Goal: Navigation & Orientation: Find specific page/section

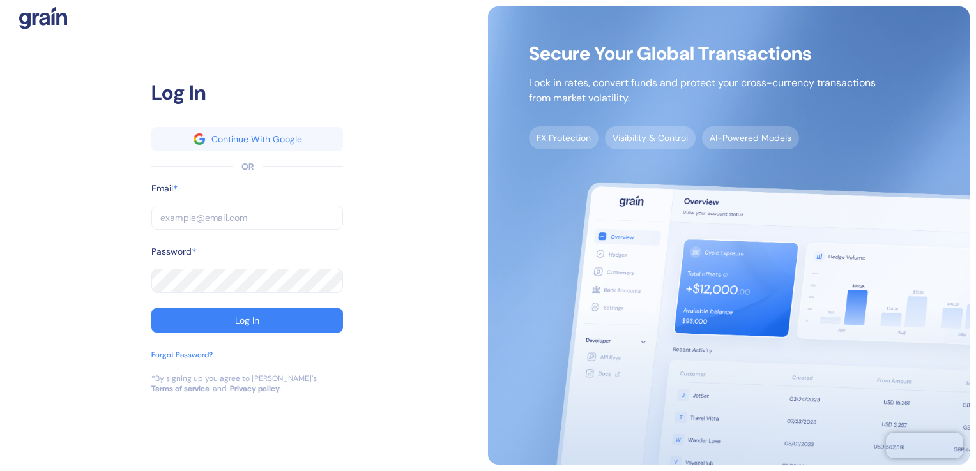
click at [215, 216] on input "text" at bounding box center [247, 218] width 192 height 24
paste input "[PERSON_NAME][EMAIL_ADDRESS][PERSON_NAME][PERSON_NAME][DOMAIN_NAME]"
type input "sonal.nagpure@stuba.com"
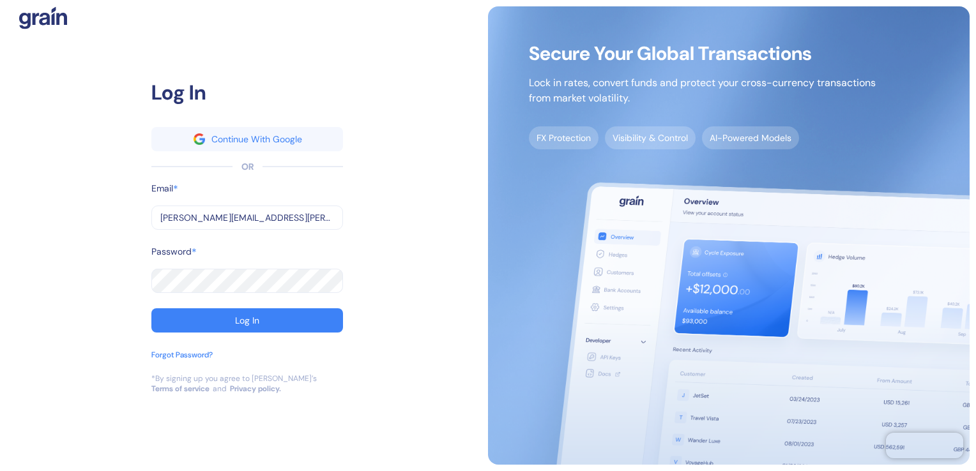
click at [242, 321] on div "Log In" at bounding box center [247, 320] width 24 height 9
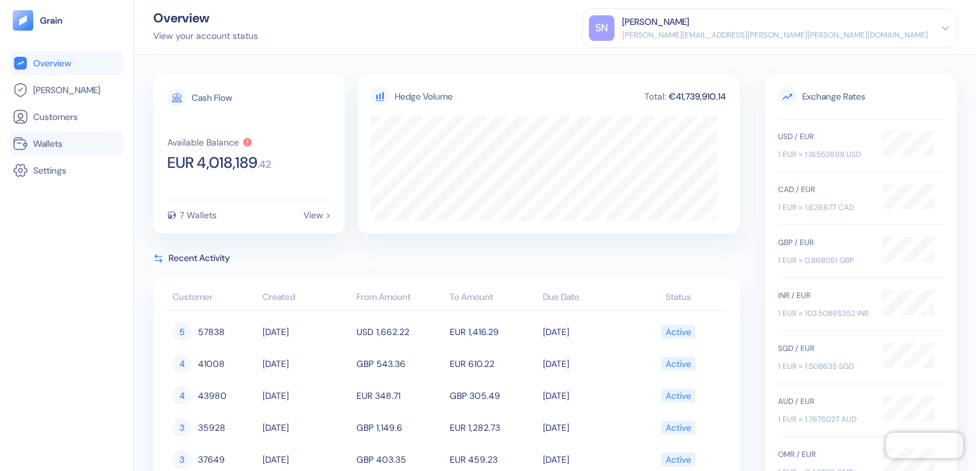
click at [50, 142] on span "Wallets" at bounding box center [47, 143] width 29 height 13
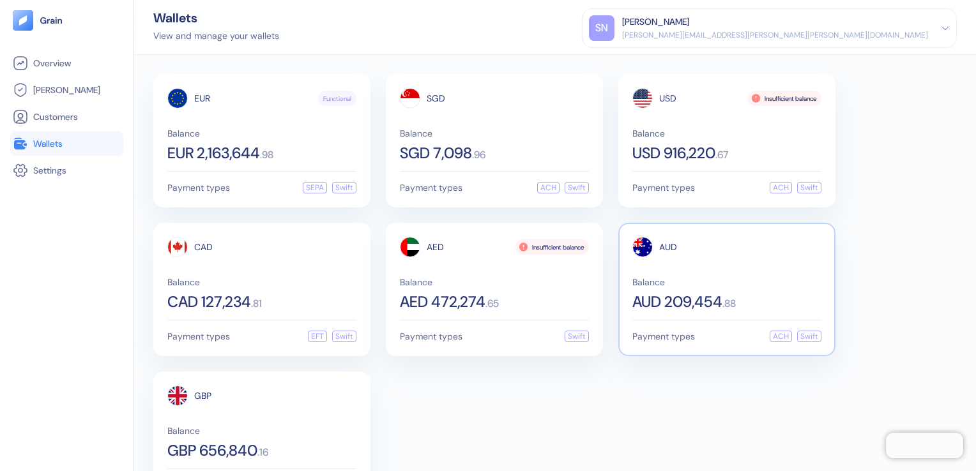
click at [712, 301] on span "AUD 209,454" at bounding box center [677, 301] width 90 height 15
